Goal: Check status: Check status

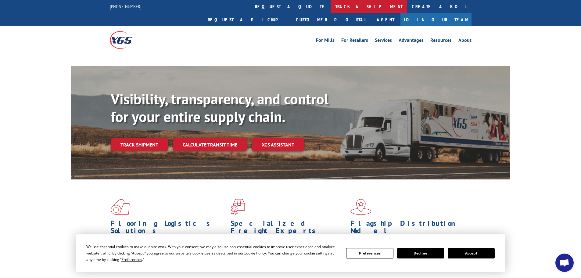
click at [331, 7] on link "track a shipment" at bounding box center [369, 6] width 77 height 13
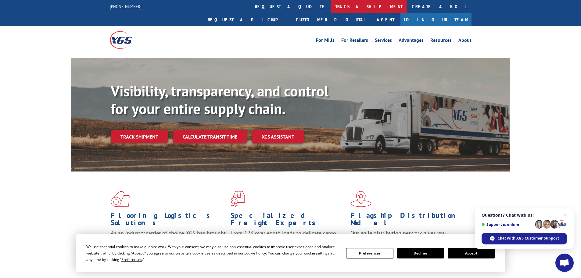
click at [331, 8] on link "track a shipment" at bounding box center [369, 6] width 77 height 13
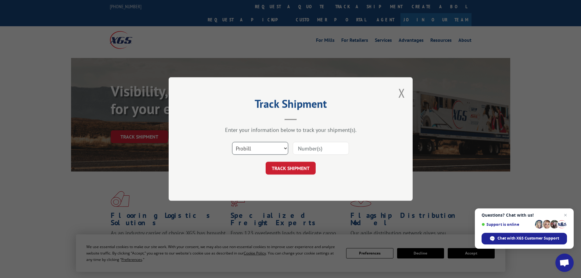
click at [258, 147] on select "Select category... Probill BOL PO" at bounding box center [260, 148] width 56 height 13
select select "po"
click at [232, 142] on select "Select category... Probill BOL PO" at bounding box center [260, 148] width 56 height 13
paste input "87536701"
type input "87536701"
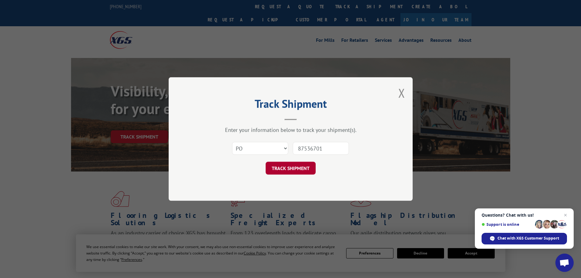
click at [300, 169] on button "TRACK SHIPMENT" at bounding box center [291, 168] width 50 height 13
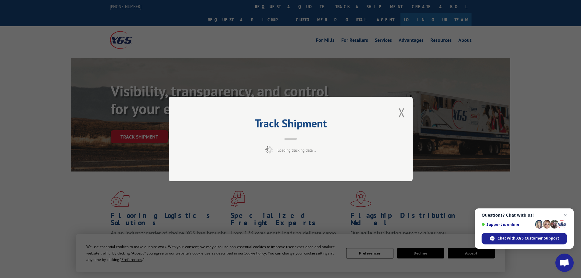
click at [568, 213] on span "Close chat" at bounding box center [566, 215] width 8 height 8
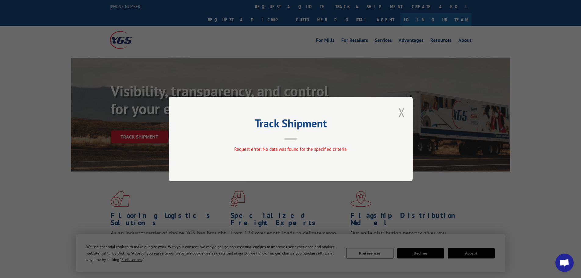
click at [404, 115] on button "Close modal" at bounding box center [401, 112] width 7 height 16
